Goal: Check status: Check status

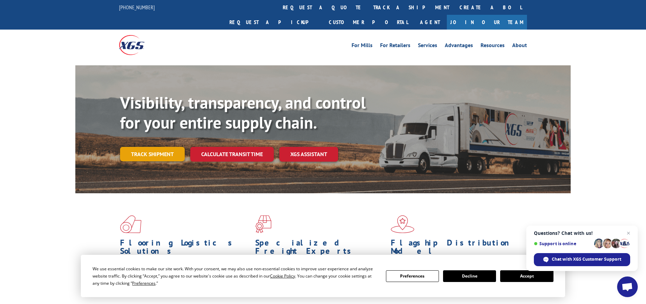
click at [152, 147] on link "Track shipment" at bounding box center [152, 154] width 65 height 14
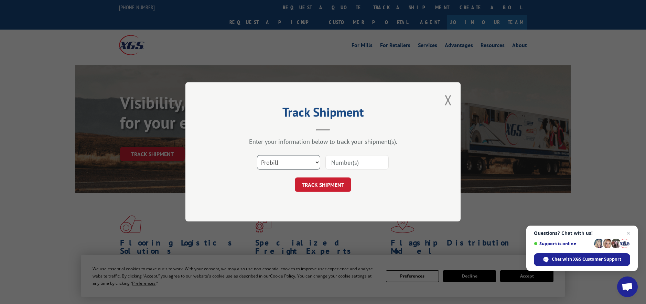
click at [296, 163] on select "Select category... Probill BOL PO" at bounding box center [288, 163] width 63 height 14
click at [257, 156] on select "Select category... Probill BOL PO" at bounding box center [288, 163] width 63 height 14
click at [346, 167] on input at bounding box center [357, 163] width 63 height 14
type input "1z78779v503451644"
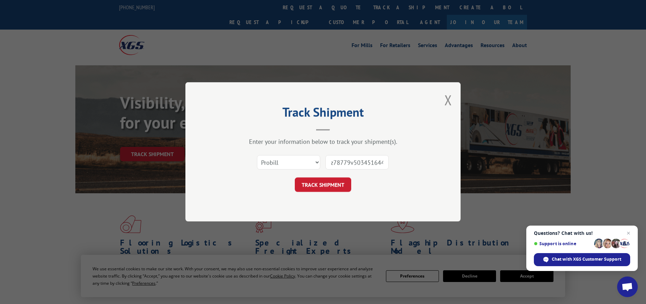
click button "TRACK SHIPMENT" at bounding box center [323, 185] width 56 height 14
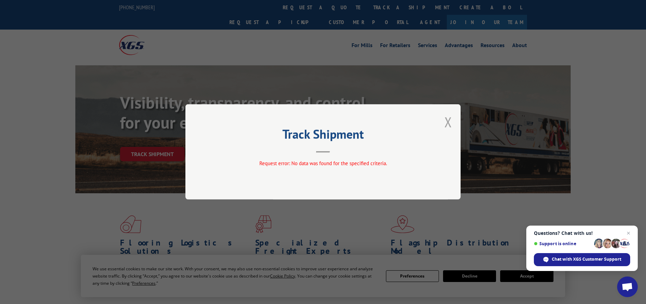
click at [448, 124] on button "Close modal" at bounding box center [449, 122] width 8 height 18
